Goal: Information Seeking & Learning: Learn about a topic

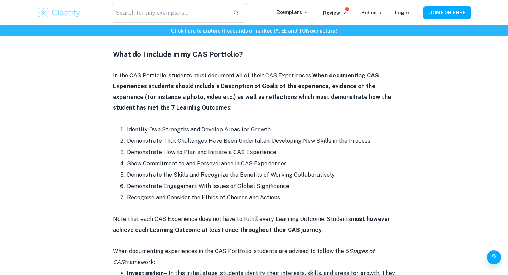
scroll to position [473, 0]
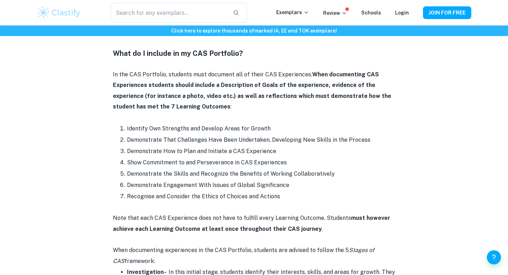
drag, startPoint x: 115, startPoint y: 65, endPoint x: 203, endPoint y: 92, distance: 92.9
click at [203, 91] on p "In the CAS Portfolio, students must document all of their CAS Experiences. When…" at bounding box center [254, 90] width 282 height 43
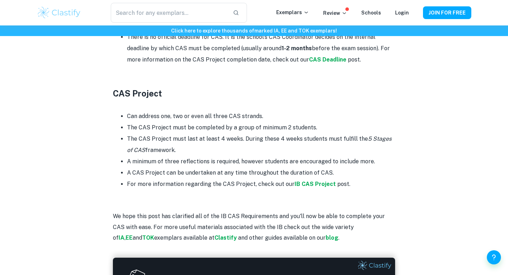
scroll to position [1304, 0]
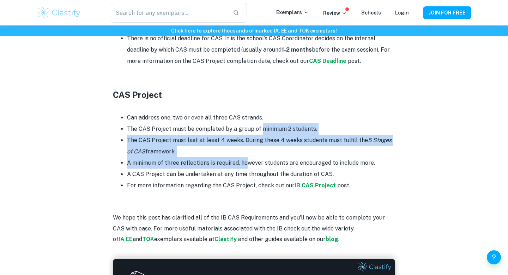
drag, startPoint x: 258, startPoint y: 107, endPoint x: 247, endPoint y: 140, distance: 35.2
click at [247, 140] on ul "Can address one, two or even all three CAS strands. The CAS Project must be com…" at bounding box center [254, 151] width 282 height 79
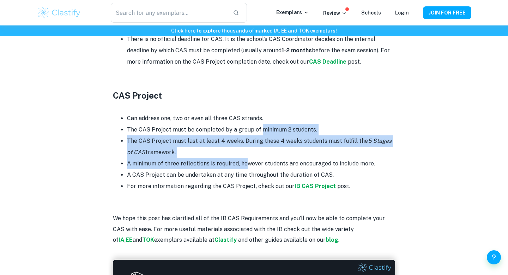
scroll to position [1302, 0]
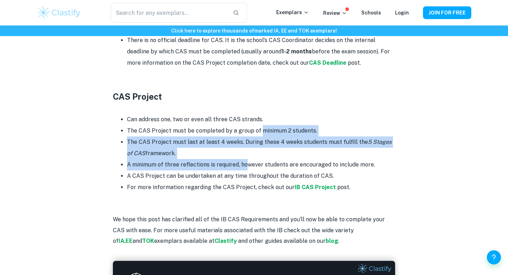
click at [247, 159] on li "A minimum of three reflections is required, however students are encouraged to …" at bounding box center [261, 164] width 268 height 11
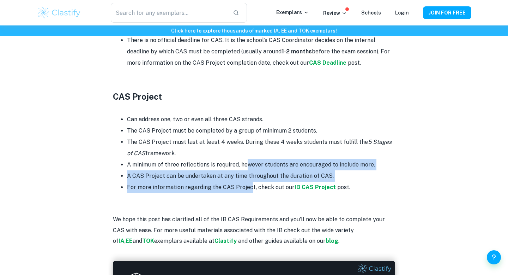
drag, startPoint x: 247, startPoint y: 140, endPoint x: 248, endPoint y: 164, distance: 23.7
click at [248, 164] on ul "Can address one, two or even all three CAS strands. The CAS Project must be com…" at bounding box center [254, 153] width 282 height 79
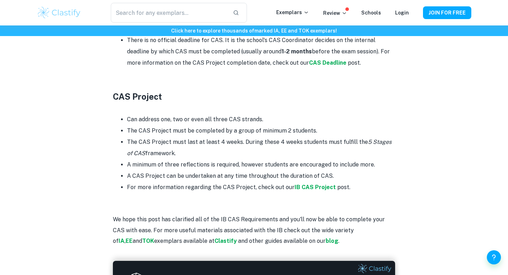
click at [232, 136] on li "The CAS Project must last at least 4 weeks. During these 4 weeks students must …" at bounding box center [261, 147] width 268 height 23
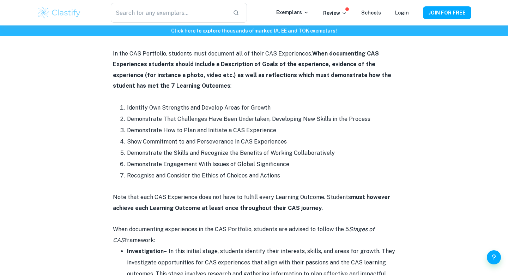
scroll to position [248, 0]
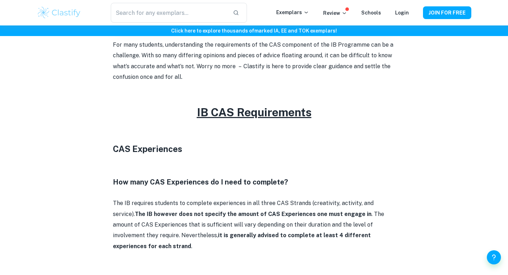
click at [268, 29] on h6 "Click here to explore thousands of marked IA, EE and TOK exemplars !" at bounding box center [253, 31] width 505 height 8
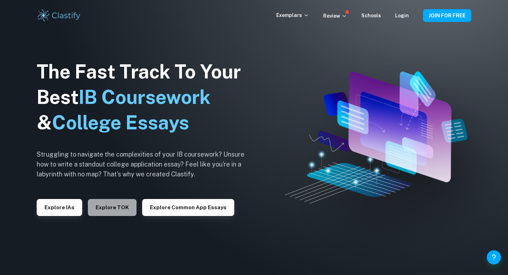
click at [103, 208] on button "Explore TOK" at bounding box center [112, 207] width 49 height 17
